Goal: Transaction & Acquisition: Purchase product/service

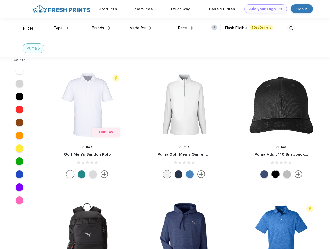
click at [264, 9] on link "Add your Logo Design Tool" at bounding box center [266, 8] width 43 height 9
click at [0, 0] on div "Design Tool" at bounding box center [0, 0] width 0 height 0
click at [278, 9] on link "Add your Logo Design Tool" at bounding box center [266, 8] width 43 height 9
click at [25, 28] on div "Filter" at bounding box center [28, 28] width 11 height 6
click at [61, 28] on span "Type" at bounding box center [58, 28] width 9 height 5
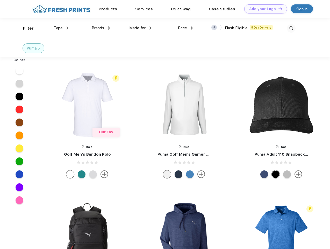
click at [101, 28] on span "Brands" at bounding box center [98, 28] width 12 height 5
click at [141, 28] on span "Made for" at bounding box center [137, 28] width 16 height 5
click at [186, 28] on span "Price" at bounding box center [182, 28] width 9 height 5
click at [217, 28] on div at bounding box center [217, 28] width 10 height 6
click at [215, 28] on input "checkbox" at bounding box center [213, 25] width 3 height 3
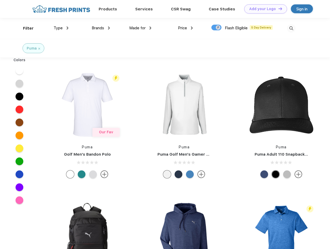
click at [292, 28] on img at bounding box center [291, 28] width 9 height 9
